Goal: Information Seeking & Learning: Ask a question

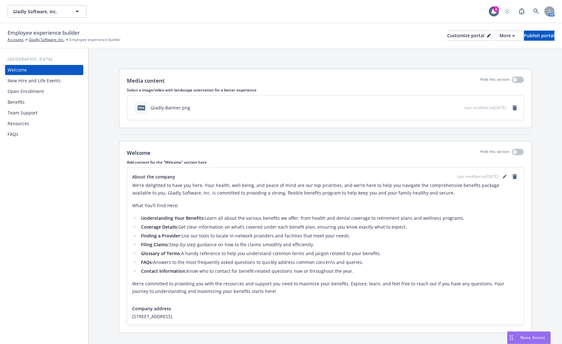
click at [524, 337] on span "Nova Assist" at bounding box center [532, 337] width 25 height 5
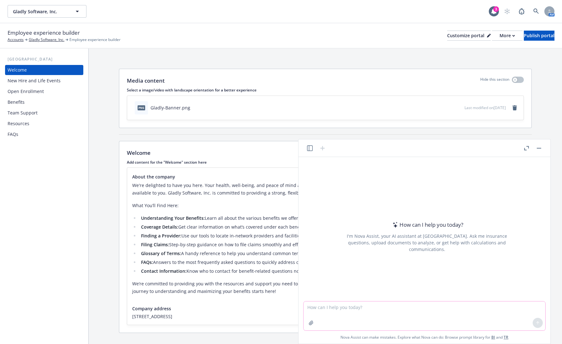
click at [339, 312] on textarea at bounding box center [425, 316] width 242 height 29
type textarea "what does it mean when an deductible is aggregate?"
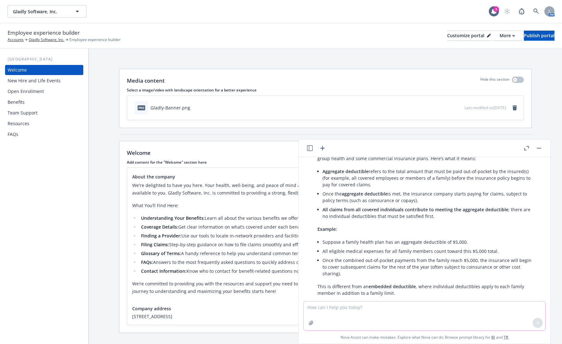
scroll to position [2, 0]
